Goal: Check status

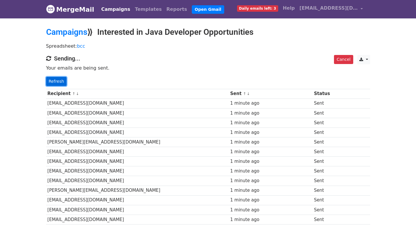
click at [57, 81] on link "Refresh" at bounding box center [56, 81] width 21 height 9
